Goal: Information Seeking & Learning: Understand process/instructions

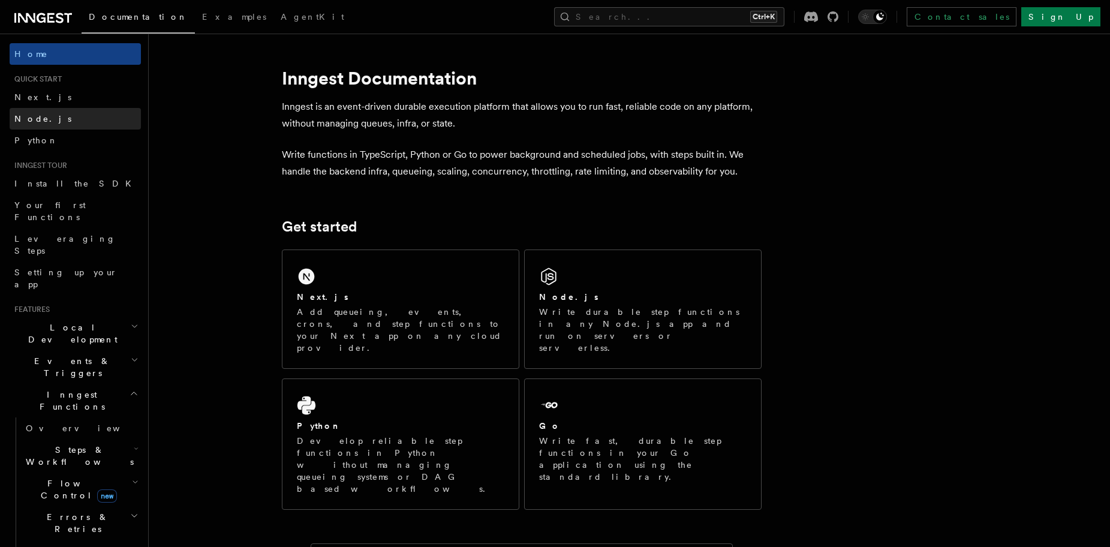
click at [60, 122] on link "Node.js" at bounding box center [75, 119] width 131 height 22
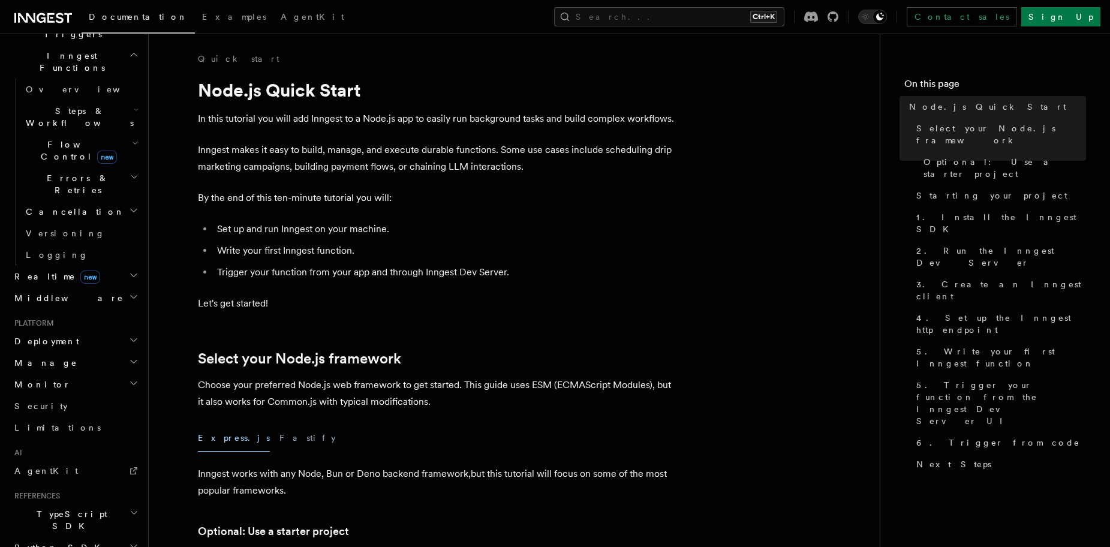
scroll to position [339, 0]
click at [40, 291] on span "Middleware" at bounding box center [67, 297] width 114 height 12
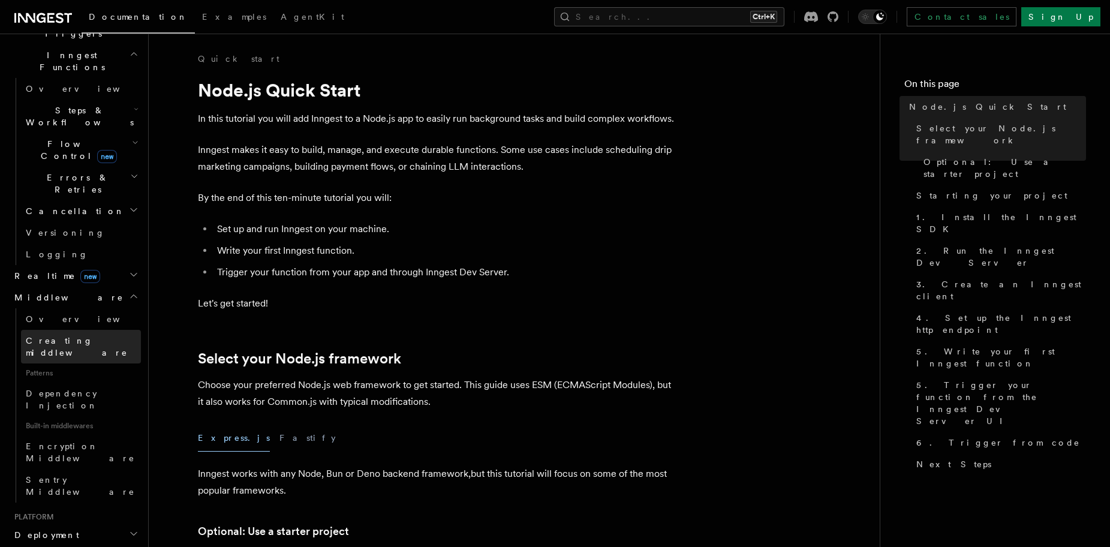
click at [51, 334] on span "Creating middleware" at bounding box center [83, 346] width 115 height 24
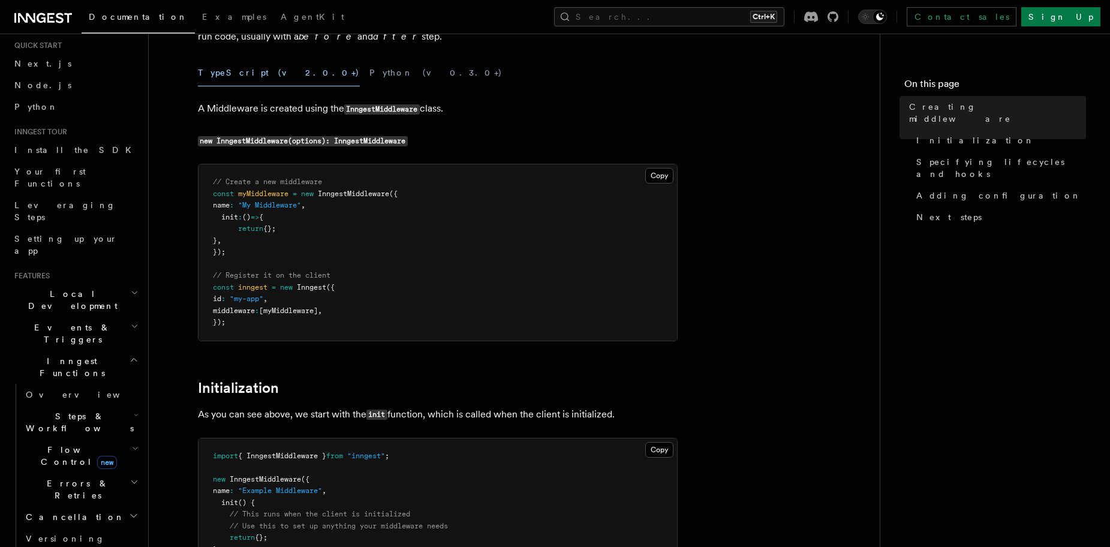
scroll to position [33, 0]
click at [33, 89] on span "Node.js" at bounding box center [42, 86] width 57 height 10
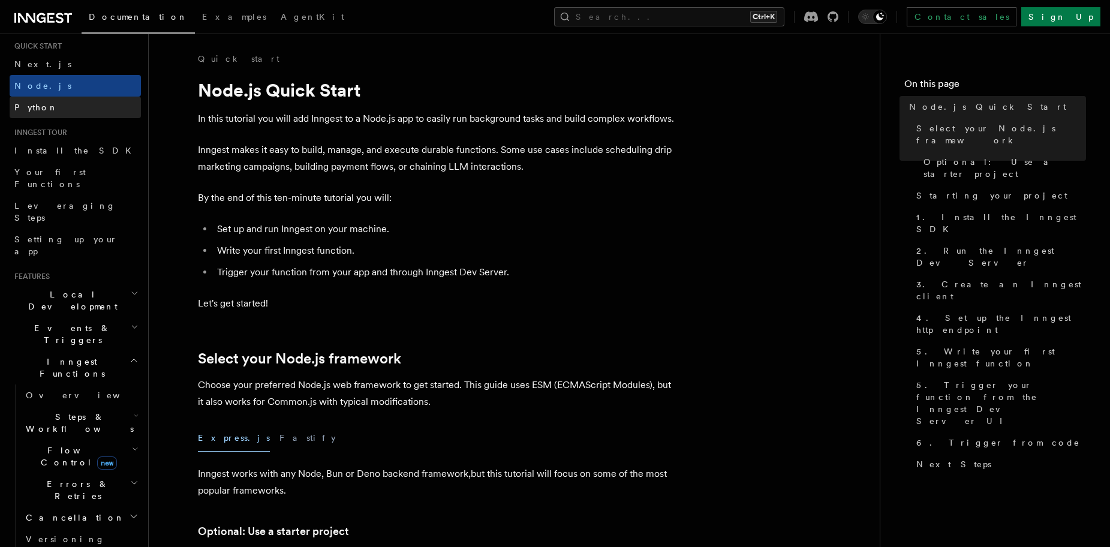
click at [30, 105] on span "Python" at bounding box center [36, 108] width 44 height 10
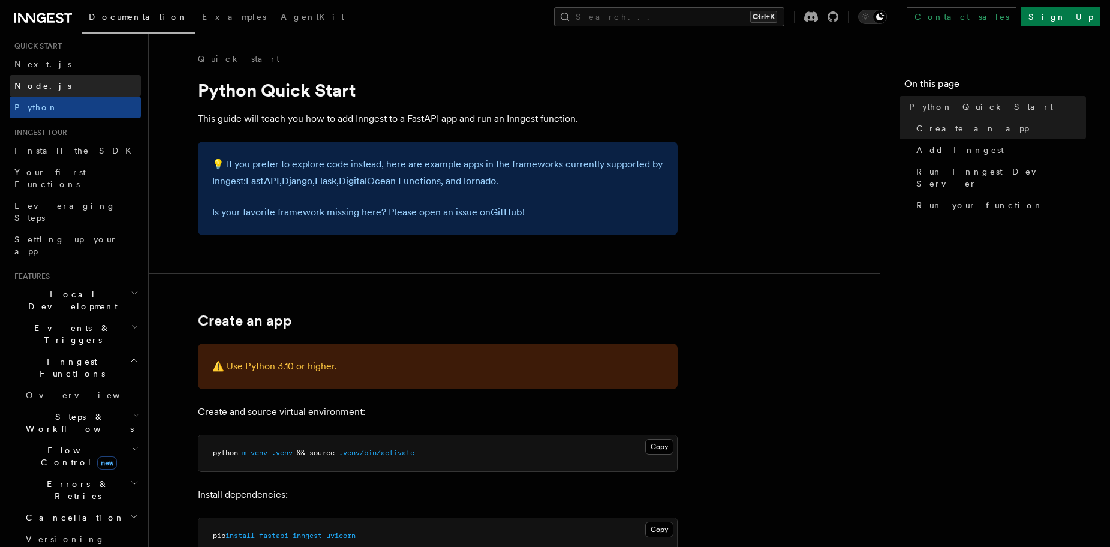
click at [40, 91] on span "Node.js" at bounding box center [42, 86] width 57 height 12
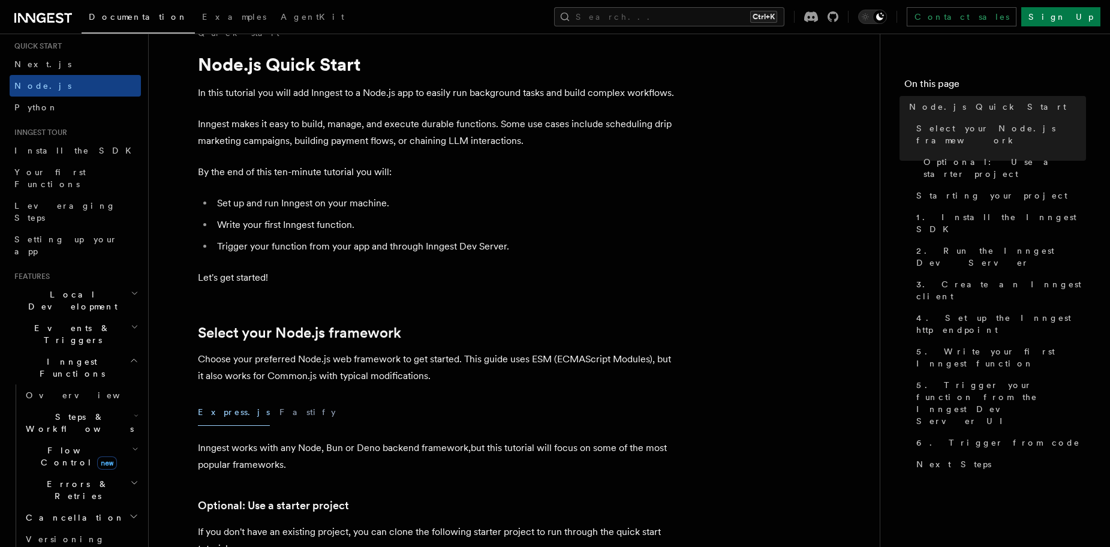
scroll to position [27, 0]
click at [884, 19] on icon "Toggle dark mode" at bounding box center [880, 17] width 10 height 10
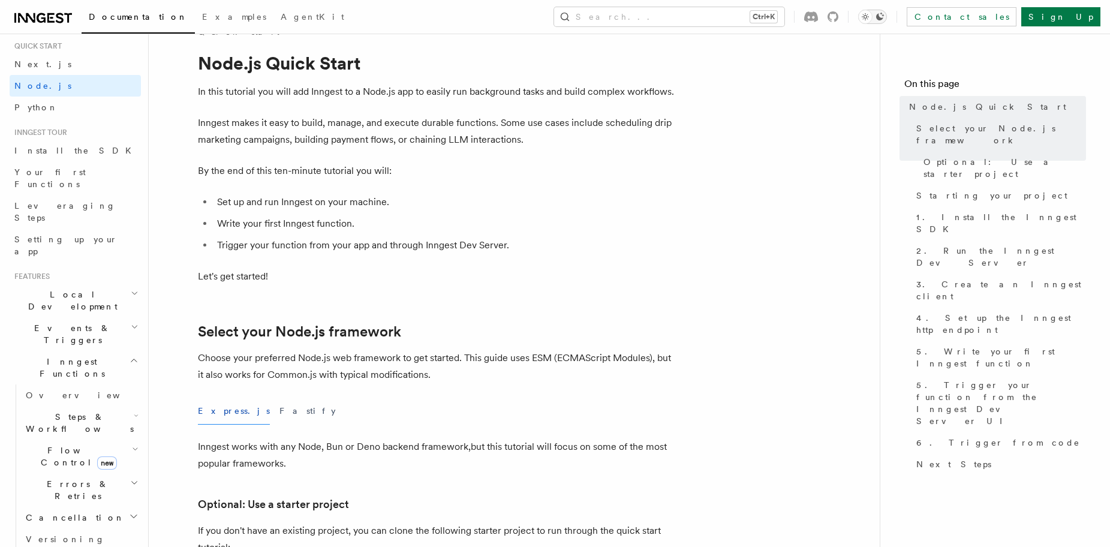
click at [884, 19] on icon "Toggle dark mode" at bounding box center [880, 17] width 10 height 10
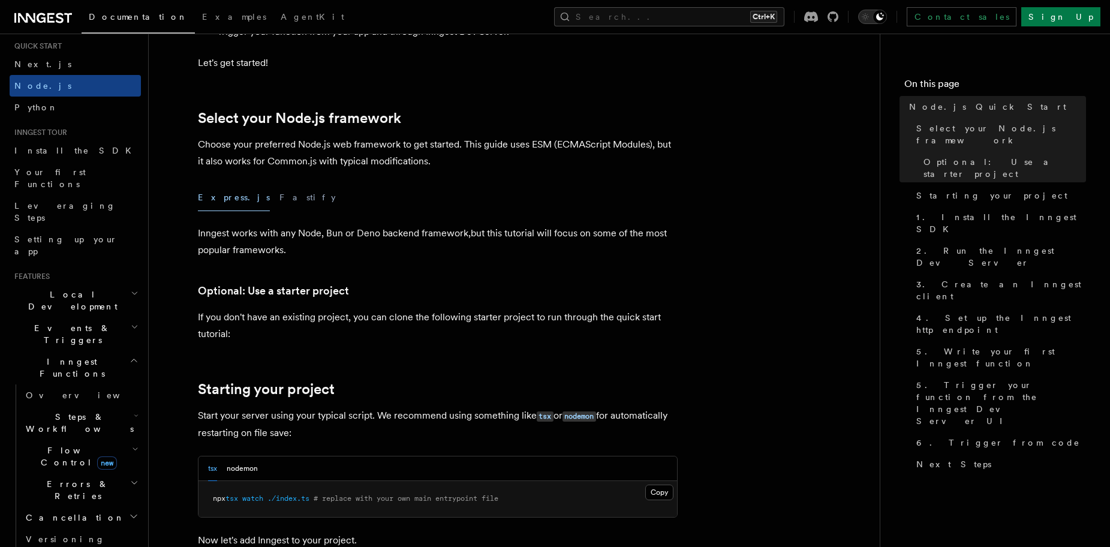
scroll to position [242, 0]
click at [279, 191] on button "Fastify" at bounding box center [307, 195] width 56 height 27
click at [225, 191] on button "Express.js" at bounding box center [234, 195] width 72 height 27
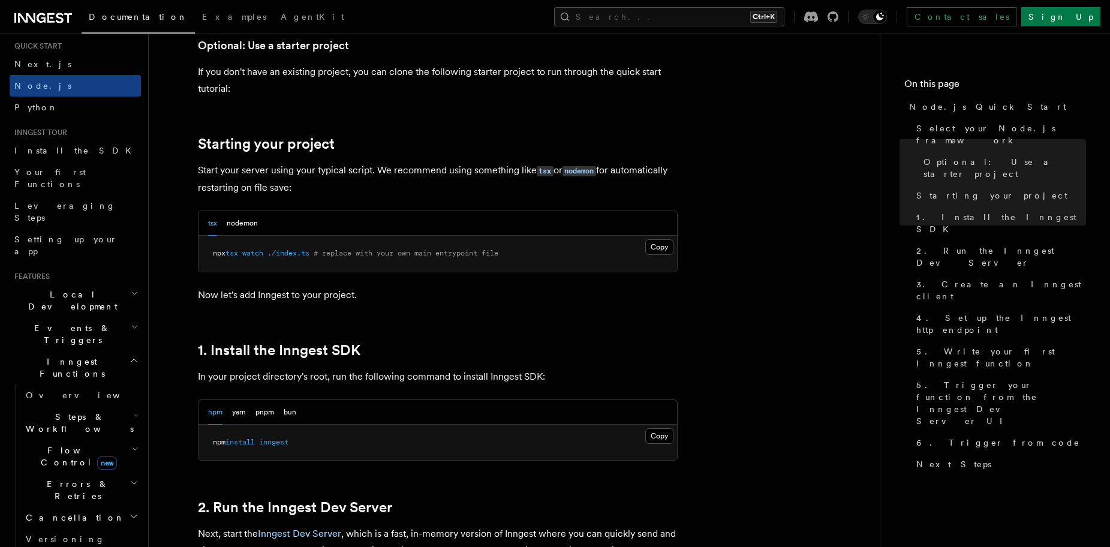
scroll to position [494, 0]
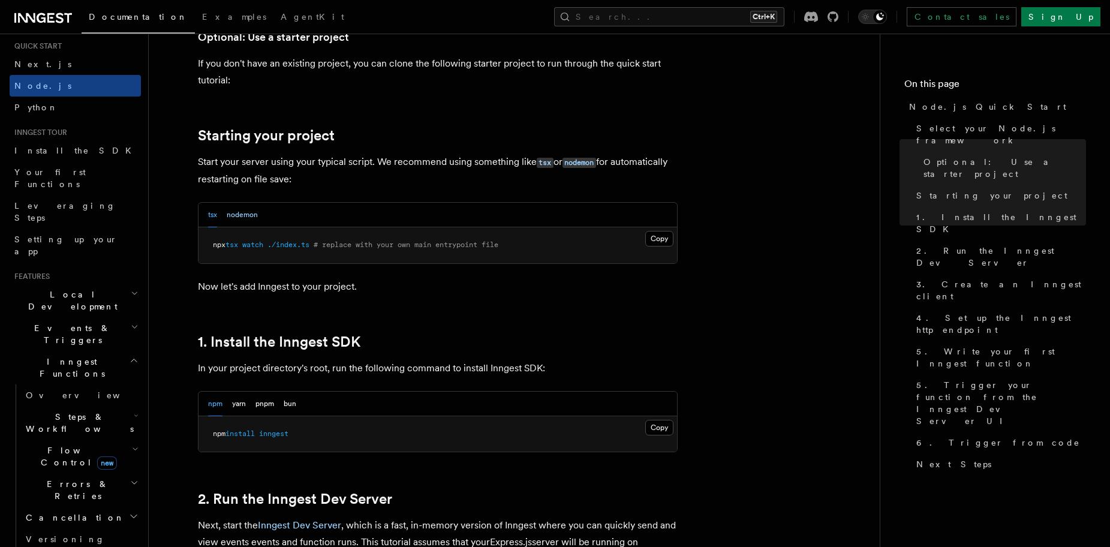
click at [245, 217] on button "nodemon" at bounding box center [242, 215] width 31 height 25
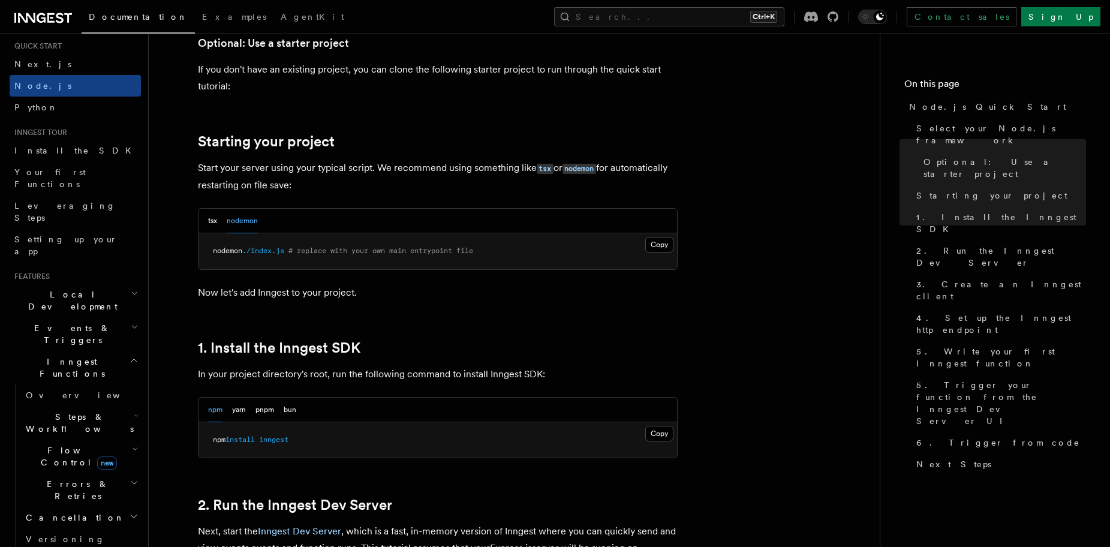
scroll to position [487, 0]
click at [655, 433] on button "Copy Copied" at bounding box center [659, 434] width 28 height 16
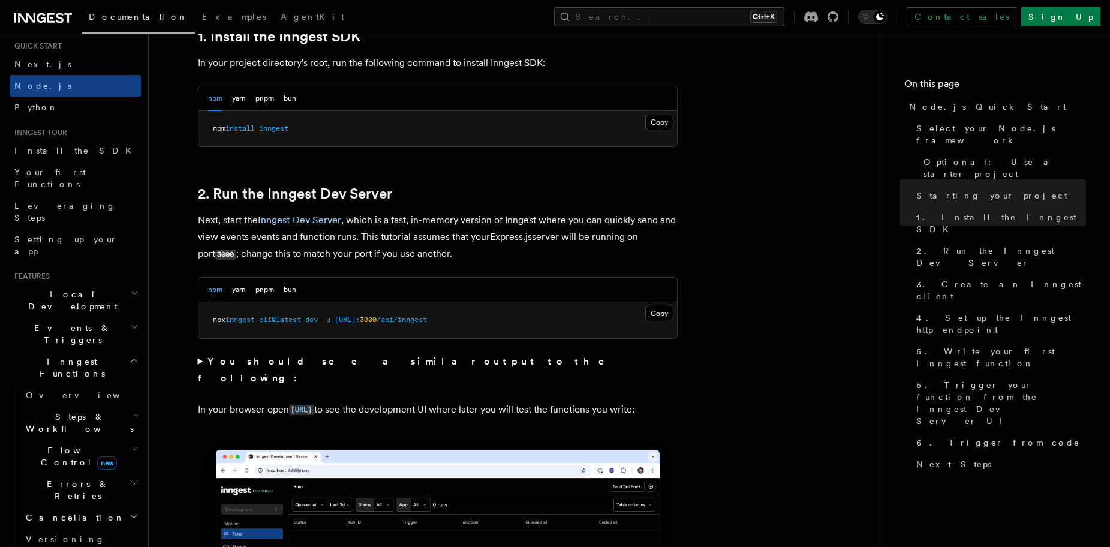
scroll to position [800, 0]
click at [660, 312] on button "Copy Copied" at bounding box center [659, 313] width 28 height 16
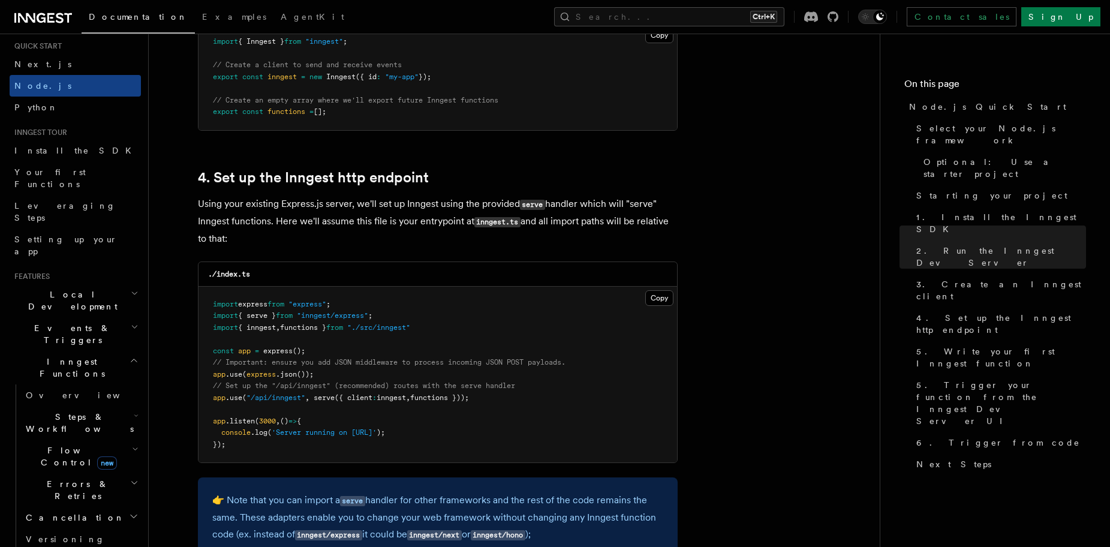
scroll to position [1701, 0]
click at [514, 397] on pre "import express from "express" ; import { serve } from "inngest/express" ; impor…" at bounding box center [437, 374] width 478 height 176
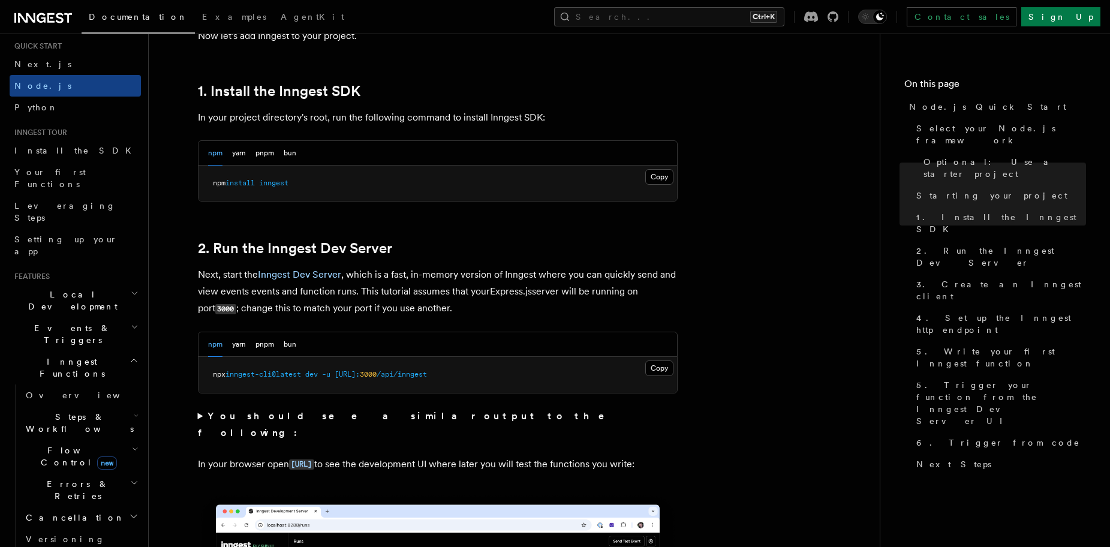
scroll to position [736, 0]
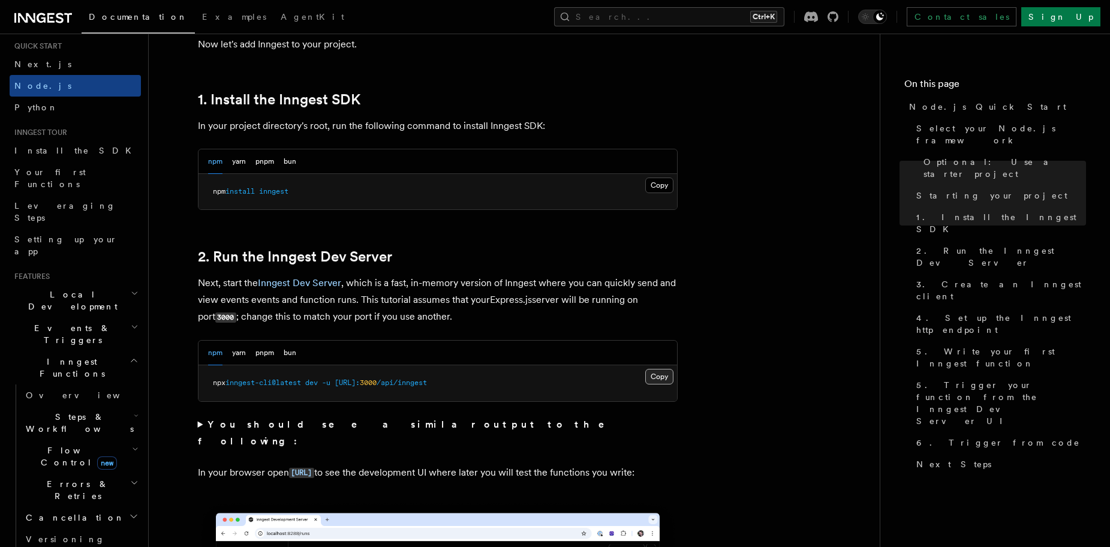
click at [668, 370] on button "Copy Copied" at bounding box center [659, 377] width 28 height 16
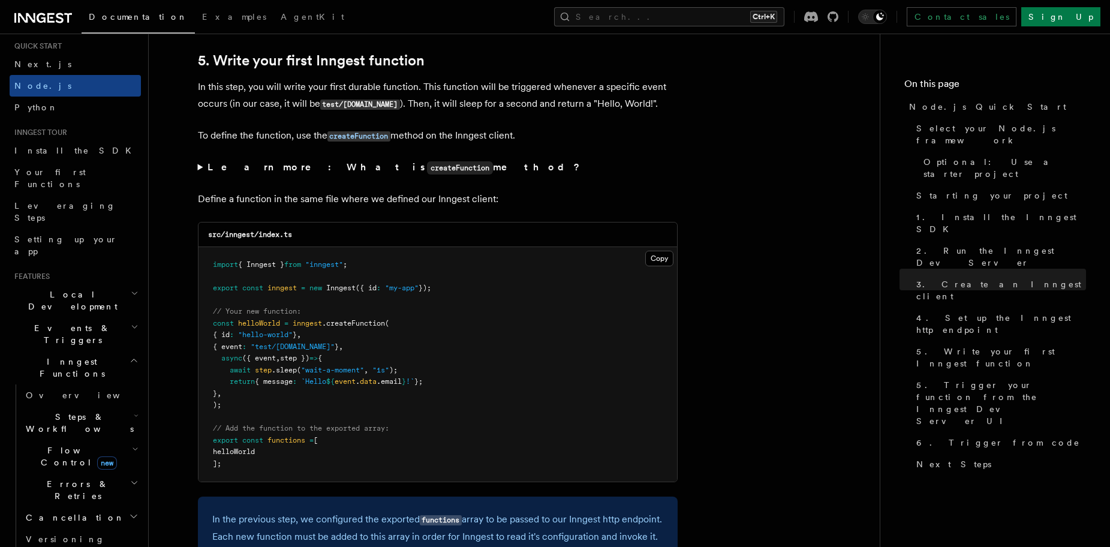
scroll to position [2245, 0]
click at [200, 170] on summary "Learn more: What is createFunction method?" at bounding box center [438, 166] width 480 height 17
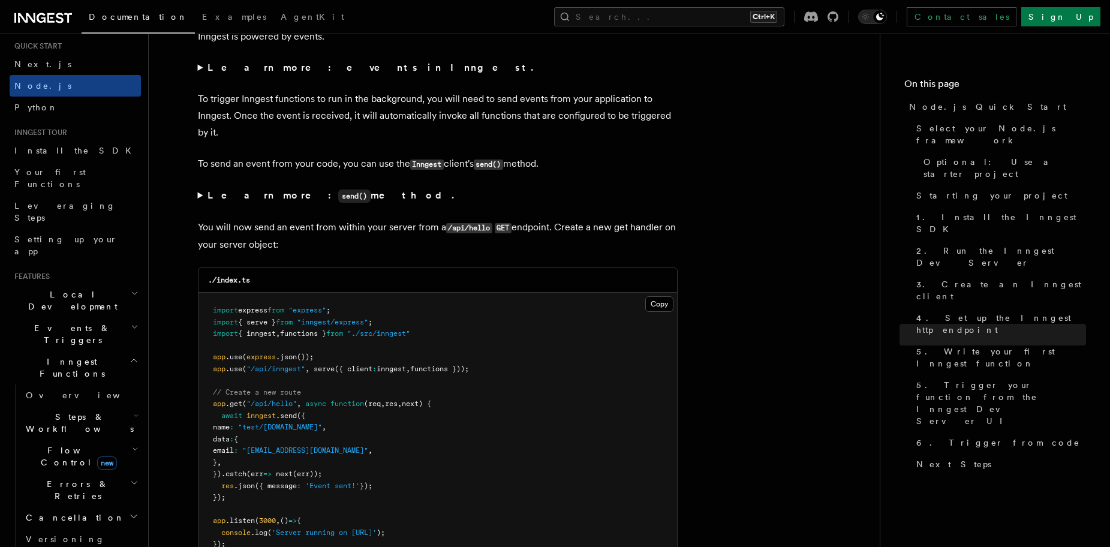
scroll to position [6355, 0]
click at [206, 204] on summary "Learn more: send() method." at bounding box center [438, 194] width 480 height 17
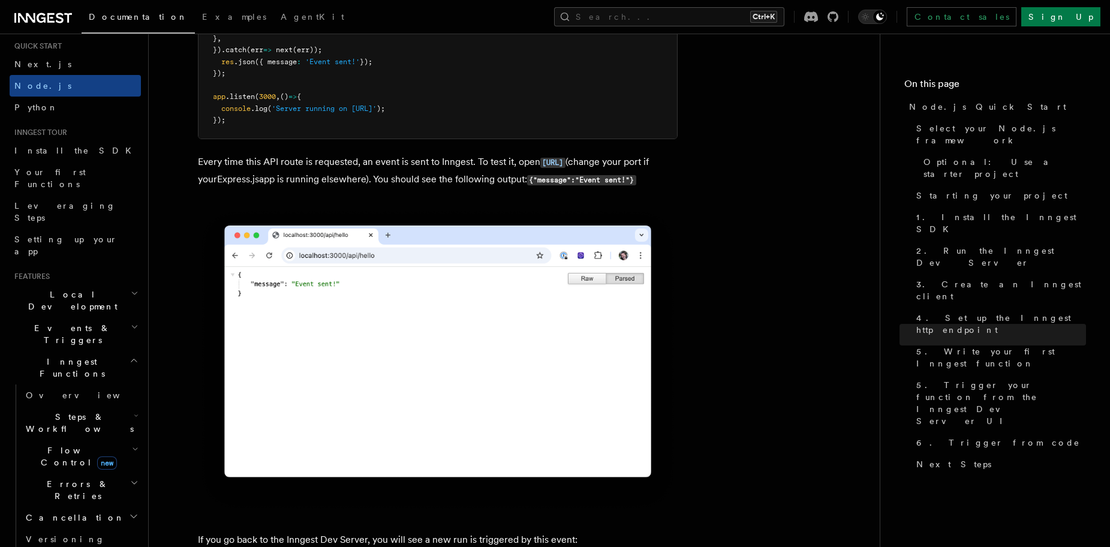
scroll to position [6911, 0]
click at [450, 189] on p "Every time this API route is requested, an event is sent to Inngest. To test it…" at bounding box center [438, 171] width 480 height 35
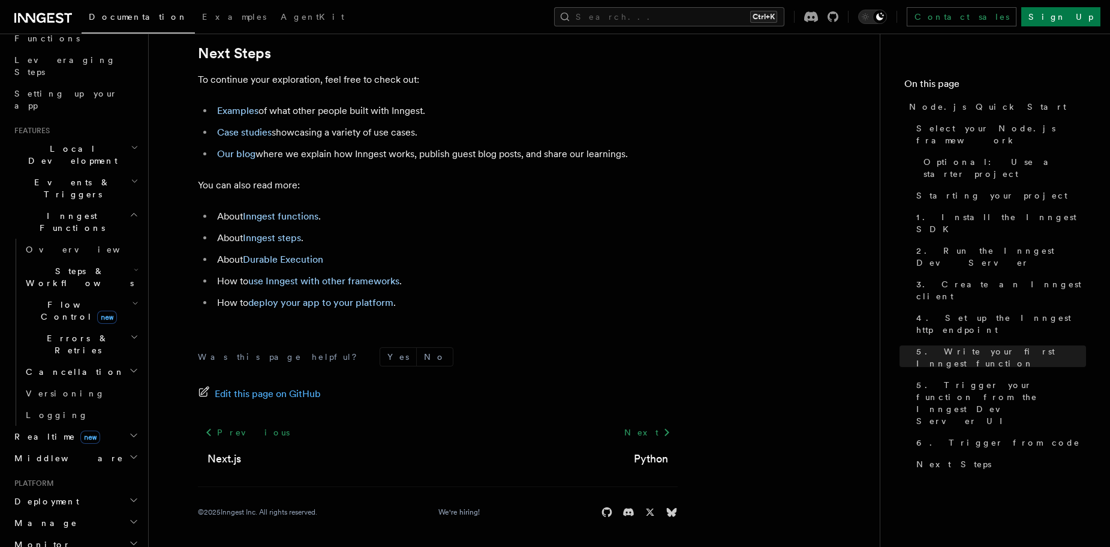
scroll to position [179, 0]
